Goal: Information Seeking & Learning: Learn about a topic

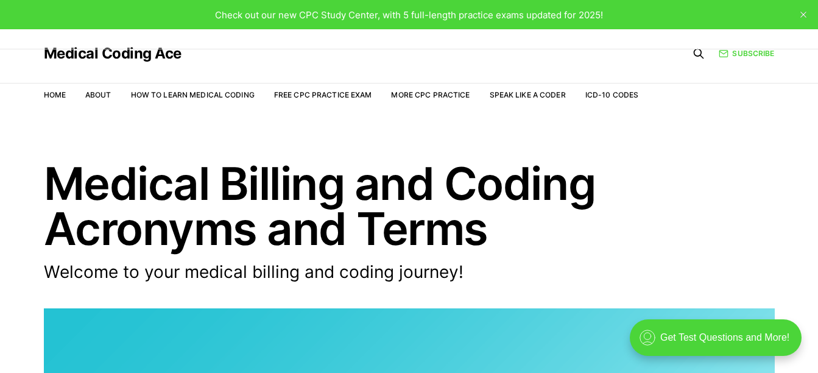
click at [715, 194] on h1 "Medical Billing and Coding Acronyms and Terms" at bounding box center [409, 206] width 731 height 90
click at [601, 93] on link "ICD-10 Codes" at bounding box center [611, 94] width 53 height 9
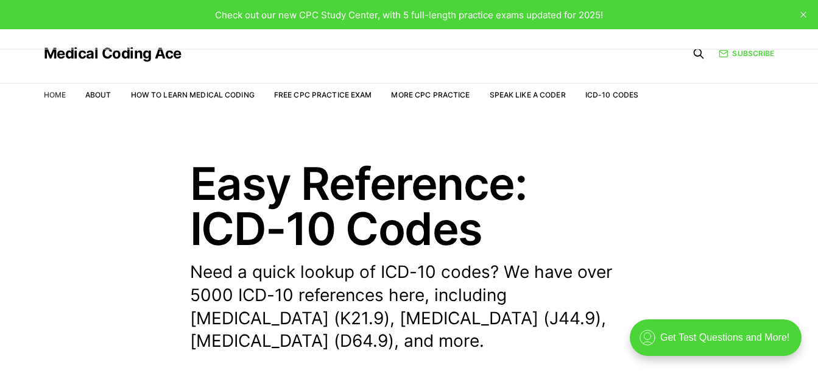
click at [62, 93] on link "Home" at bounding box center [55, 94] width 22 height 9
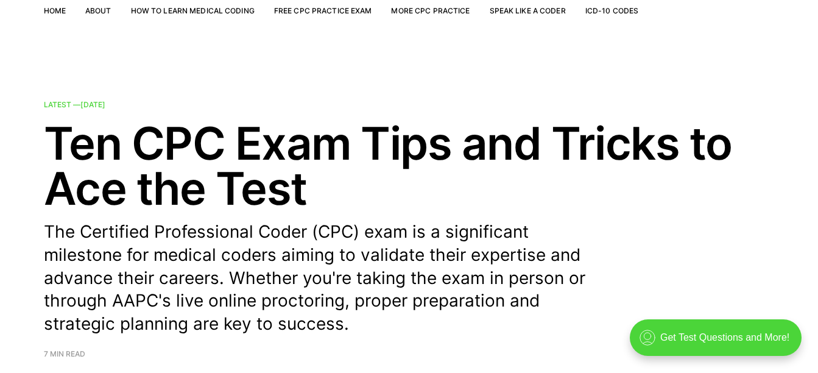
scroll to position [61, 0]
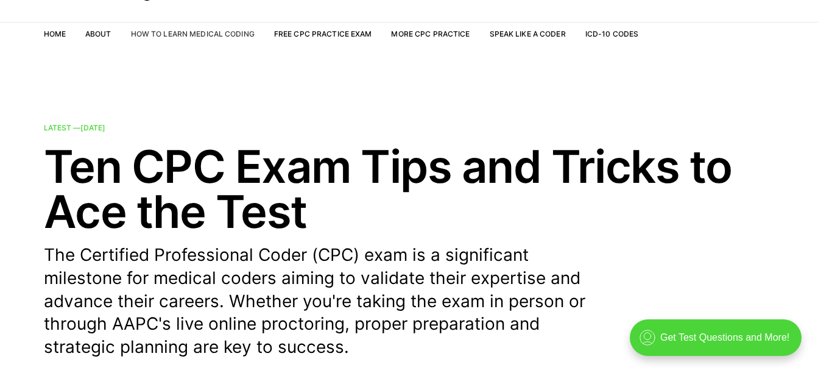
click at [199, 38] on link "How to Learn Medical Coding" at bounding box center [193, 33] width 124 height 9
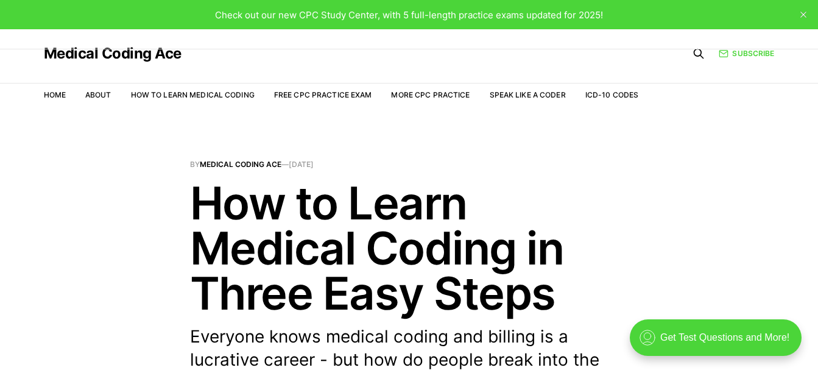
click at [545, 201] on h1 "How to Learn Medical Coding in Three Easy Steps" at bounding box center [409, 247] width 439 height 135
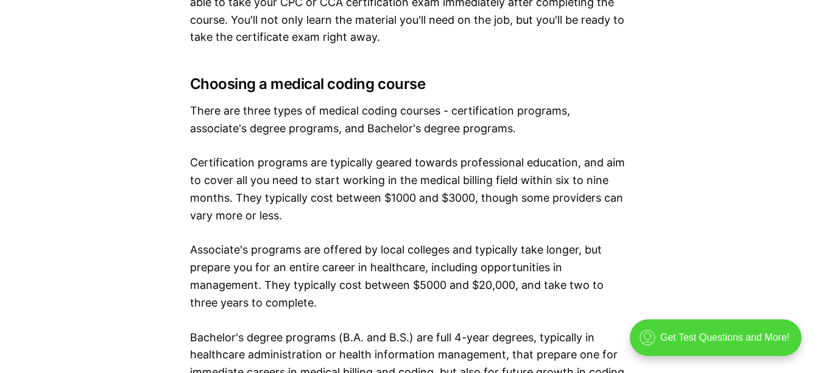
scroll to position [1462, 0]
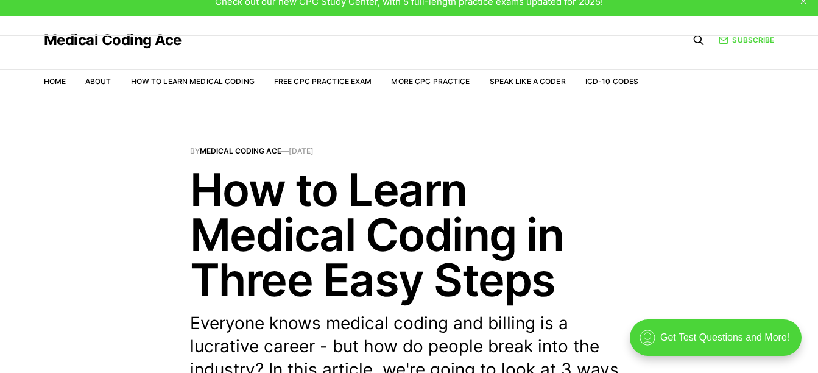
scroll to position [0, 0]
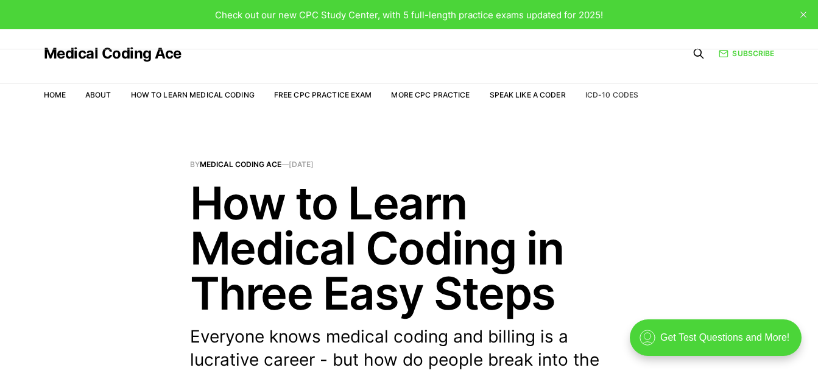
click at [595, 94] on link "ICD-10 Codes" at bounding box center [611, 94] width 53 height 9
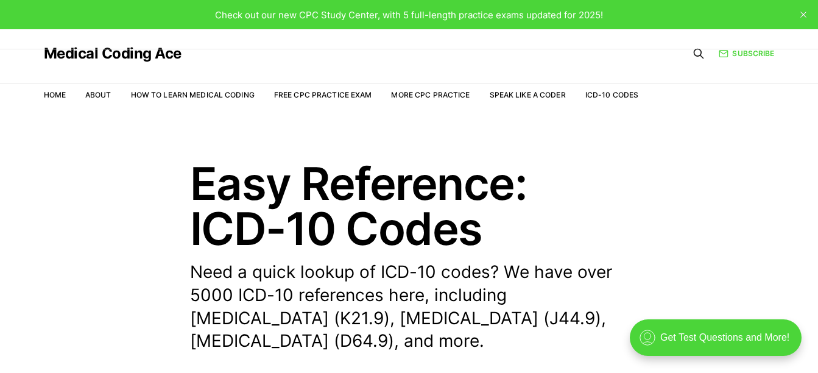
click at [694, 59] on icon at bounding box center [699, 54] width 12 height 12
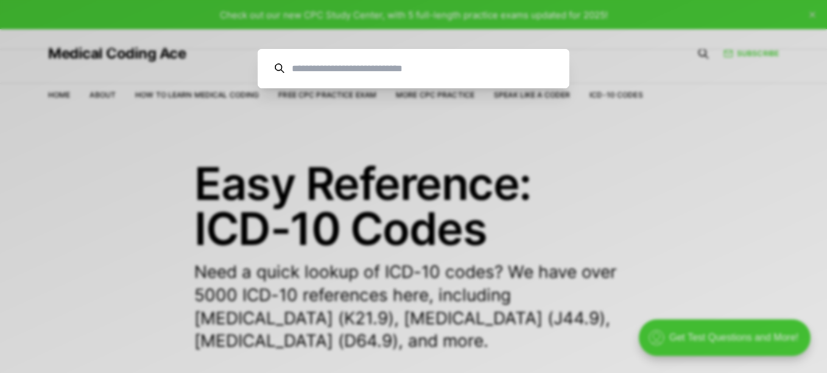
type input "*"
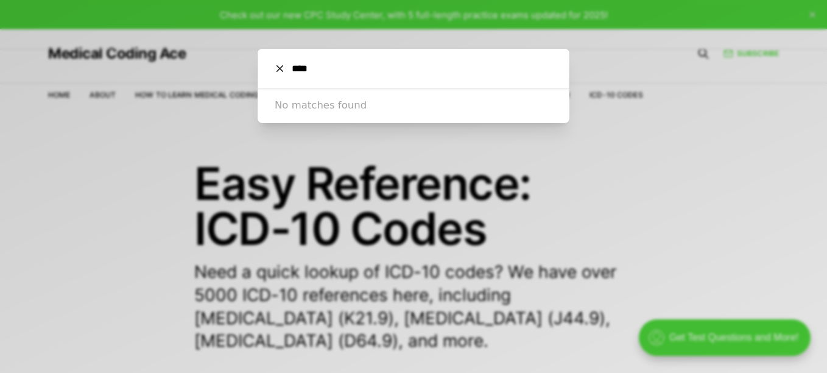
type input "****"
